Goal: Find specific page/section: Find specific page/section

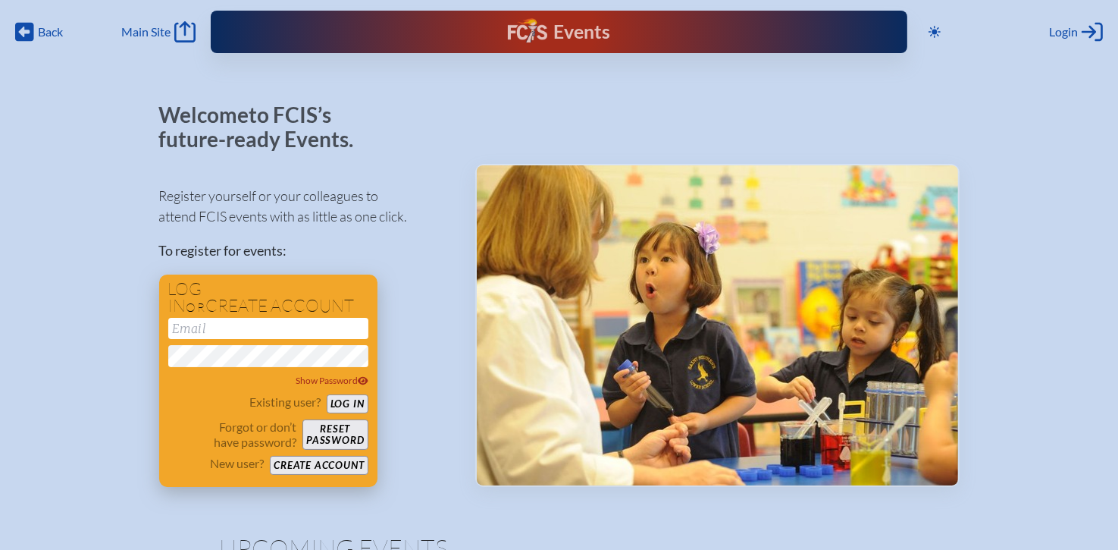
type input "[EMAIL_ADDRESS][DOMAIN_NAME]"
click at [349, 411] on button "Log in" at bounding box center [348, 403] width 42 height 19
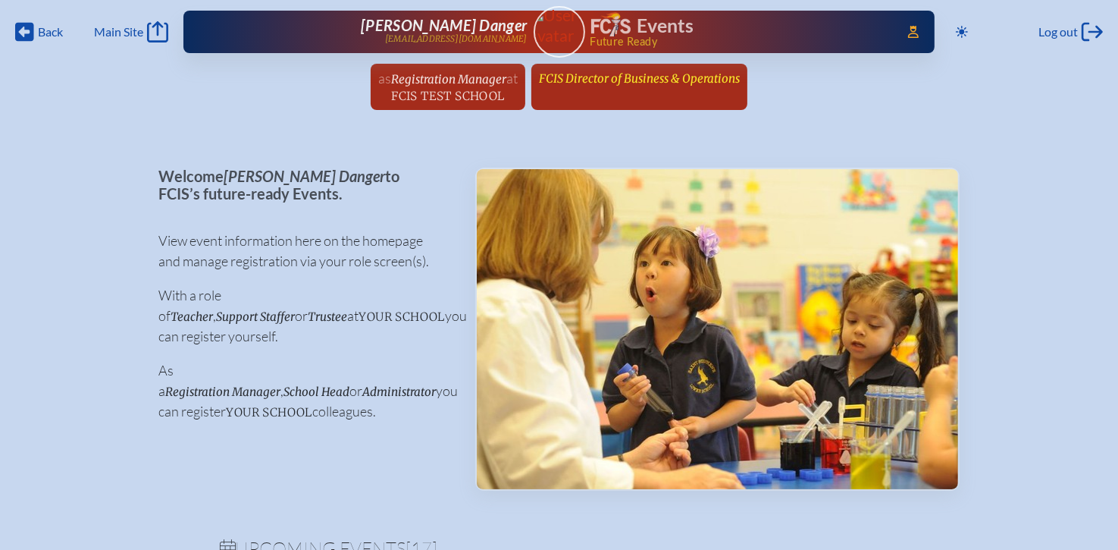
click at [674, 89] on link "FCIS Director of Business & Operations since [DATE]" at bounding box center [639, 78] width 213 height 29
